Goal: Transaction & Acquisition: Purchase product/service

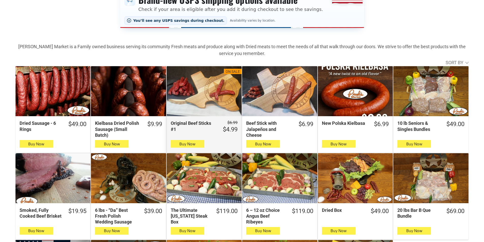
scroll to position [127, 0]
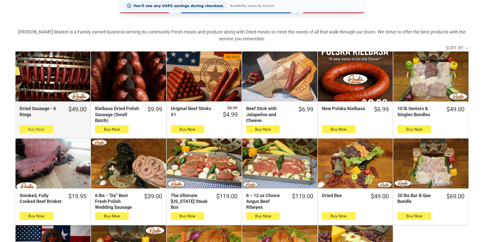
click at [33, 128] on span "button" at bounding box center [36, 129] width 7 height 7
click at [29, 131] on span "Buy Now" at bounding box center [36, 129] width 16 height 5
click at [29, 132] on span "Buy Now" at bounding box center [36, 129] width 16 height 5
